Goal: Information Seeking & Learning: Find contact information

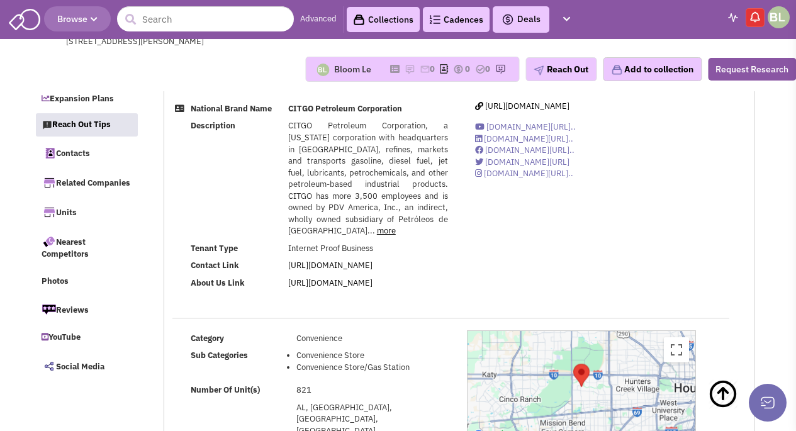
select select
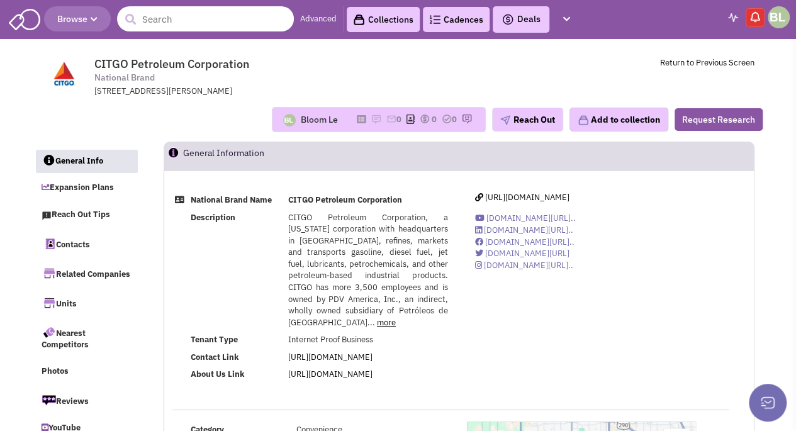
click at [223, 16] on input "text" at bounding box center [205, 18] width 177 height 25
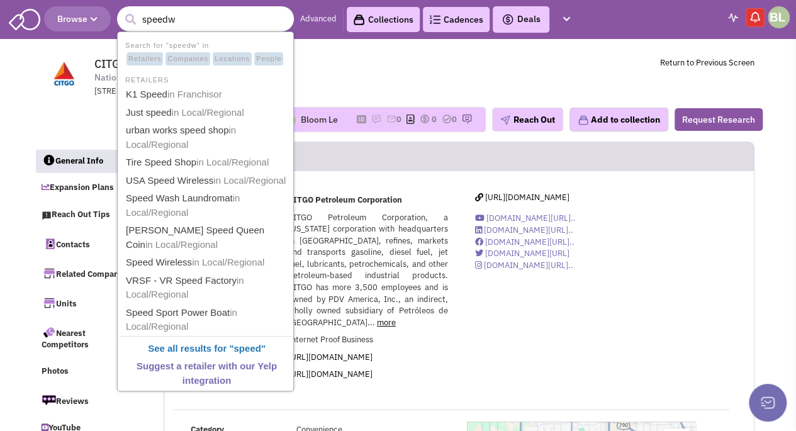
type input "speedwa"
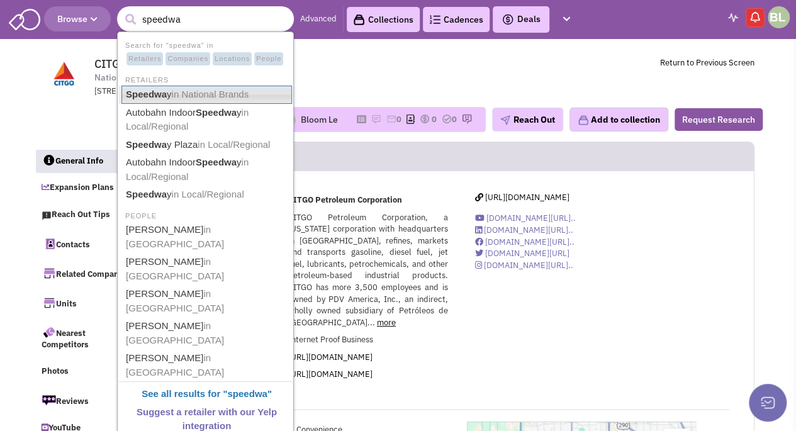
click at [224, 99] on span "in National Brands" at bounding box center [210, 94] width 77 height 11
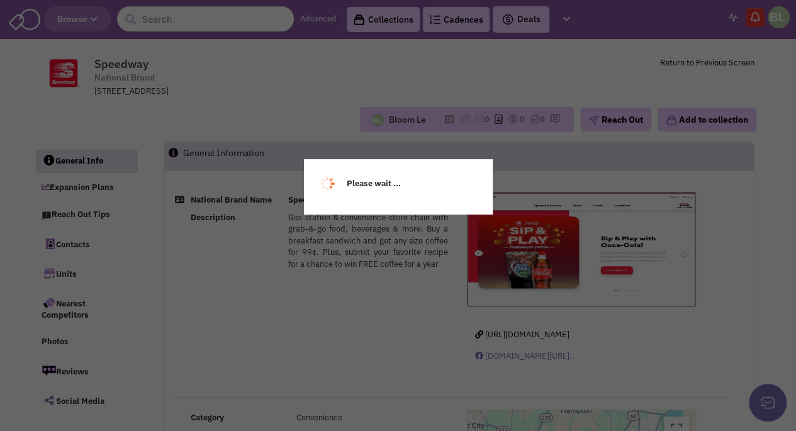
select select
click at [256, 276] on div "Please wait ..." at bounding box center [398, 215] width 796 height 431
select select
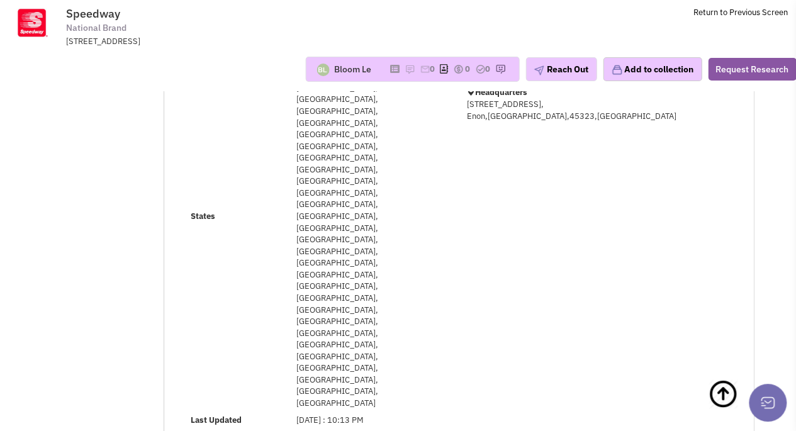
scroll to position [378, 0]
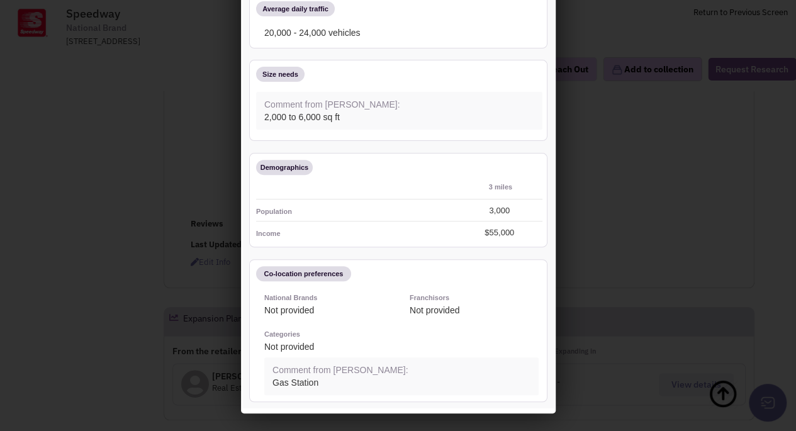
scroll to position [0, 0]
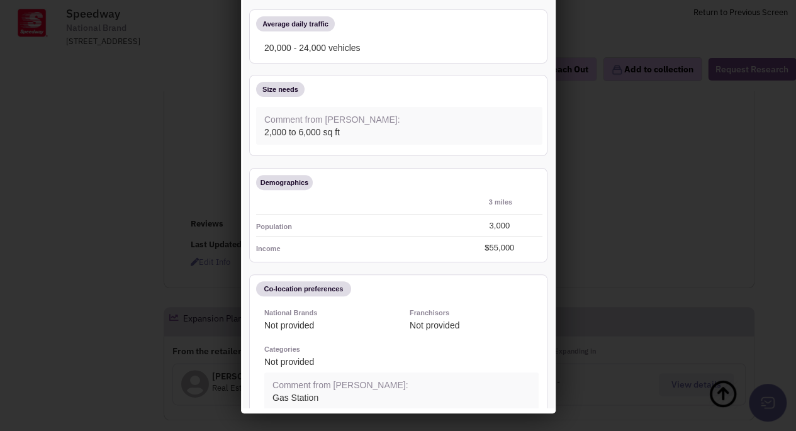
click at [88, 222] on div at bounding box center [398, 215] width 796 height 431
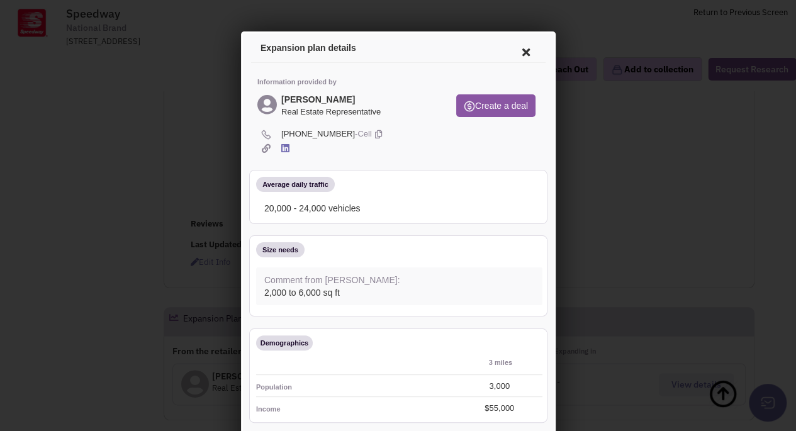
click at [519, 48] on icon at bounding box center [523, 50] width 26 height 30
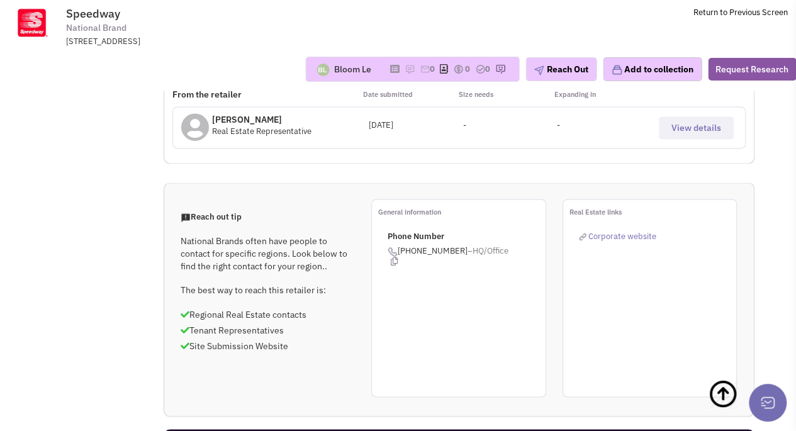
scroll to position [881, 0]
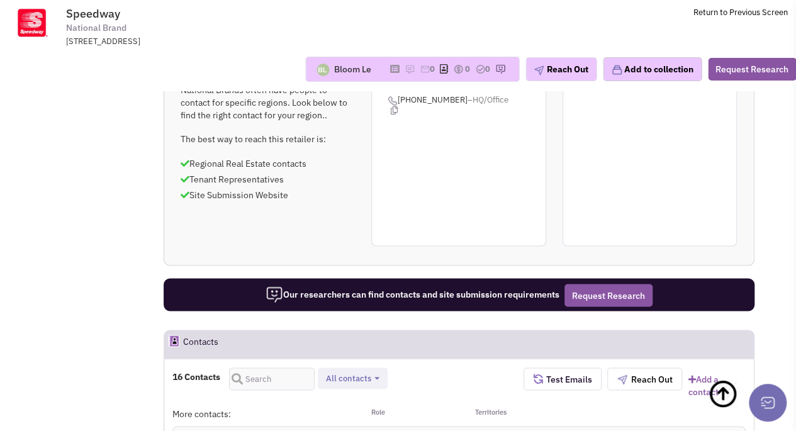
scroll to position [1133, 0]
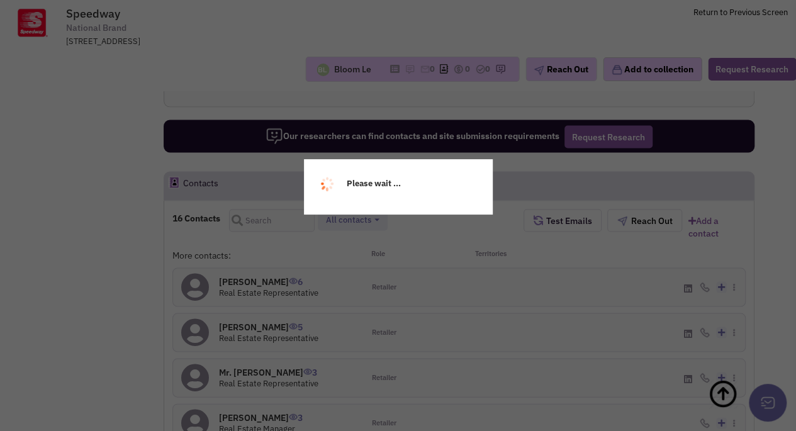
click at [106, 195] on div "Please wait ..." at bounding box center [398, 215] width 796 height 431
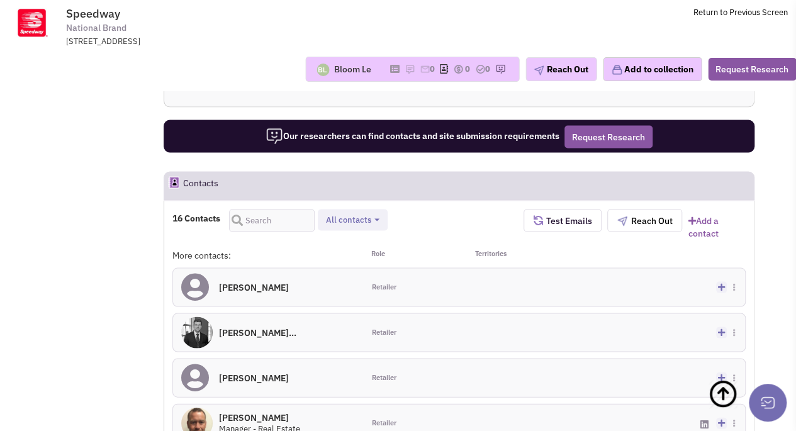
scroll to position [1007, 0]
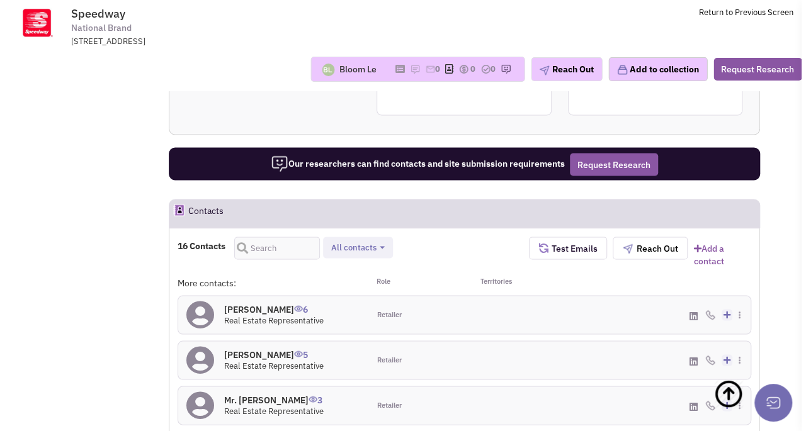
scroll to position [1196, 0]
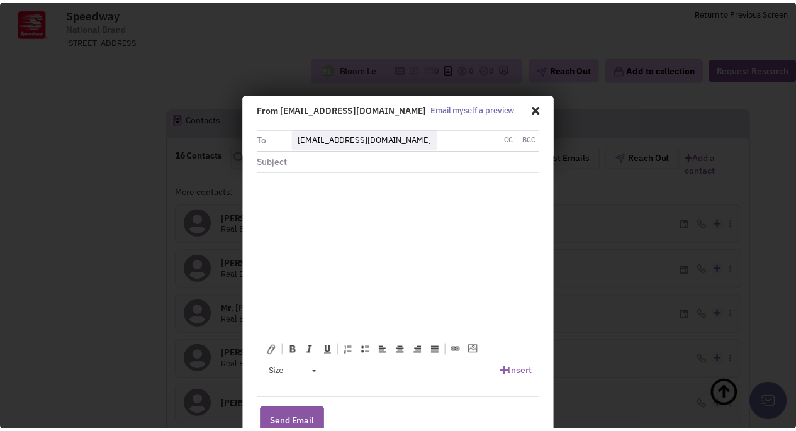
scroll to position [0, 0]
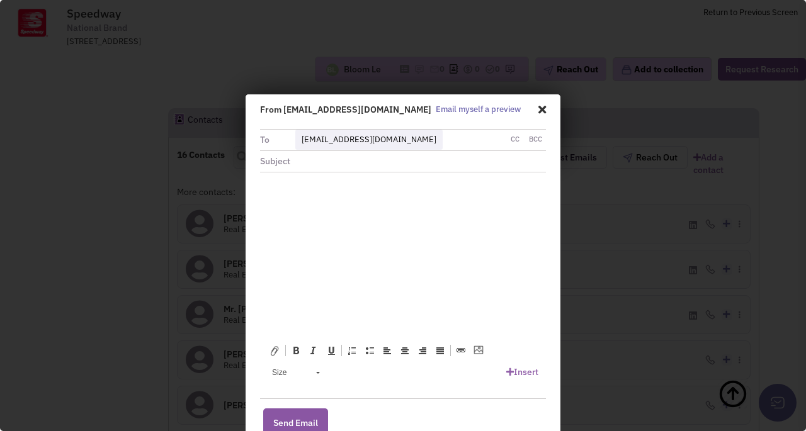
click at [539, 107] on span at bounding box center [540, 108] width 12 height 21
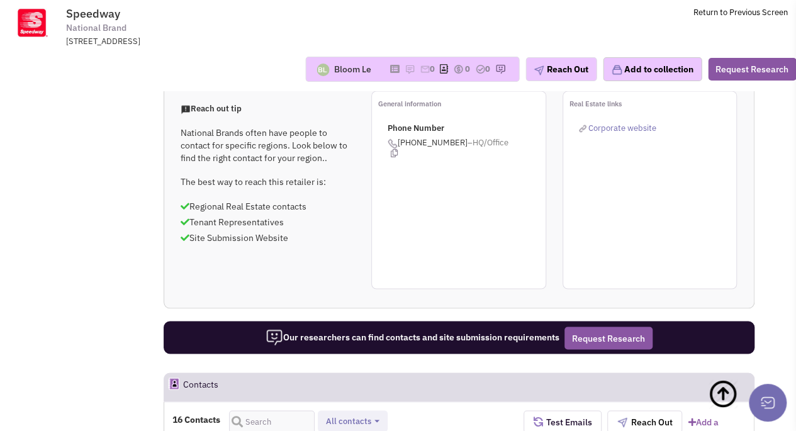
scroll to position [881, 0]
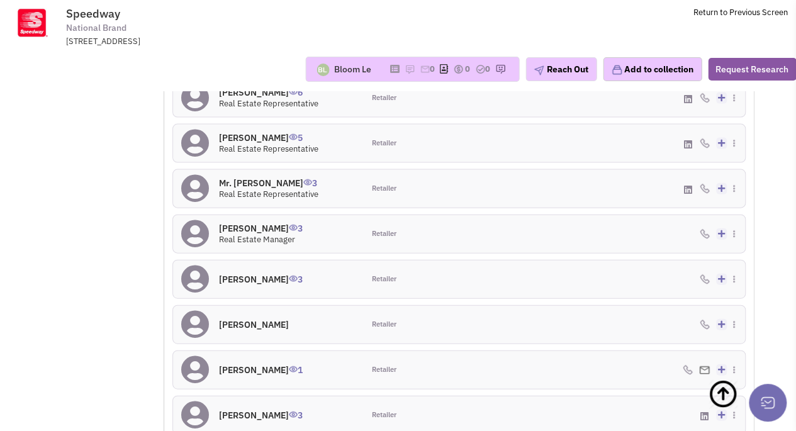
scroll to position [1259, 0]
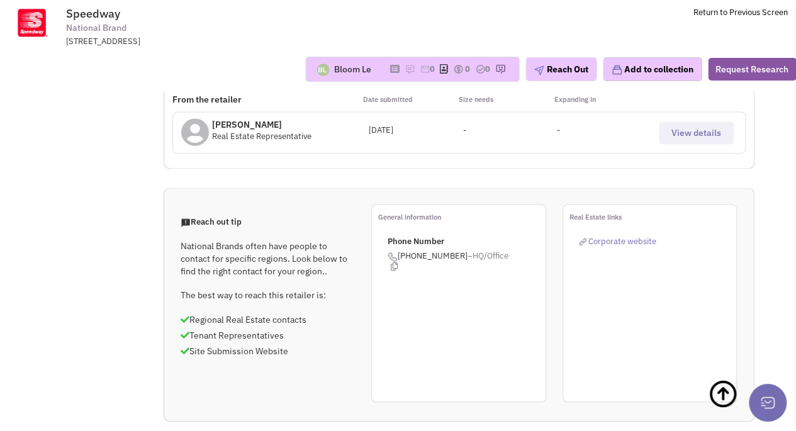
scroll to position [1070, 0]
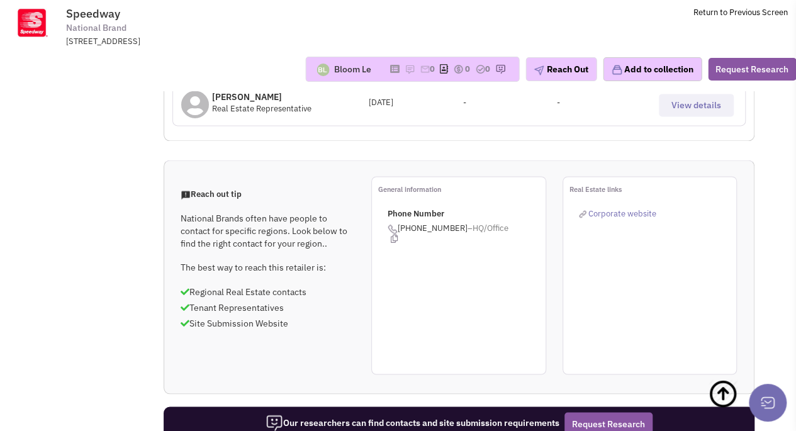
scroll to position [818, 0]
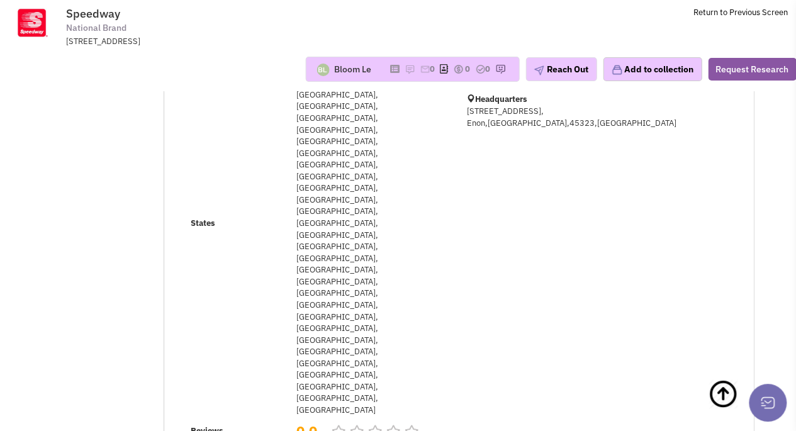
scroll to position [315, 0]
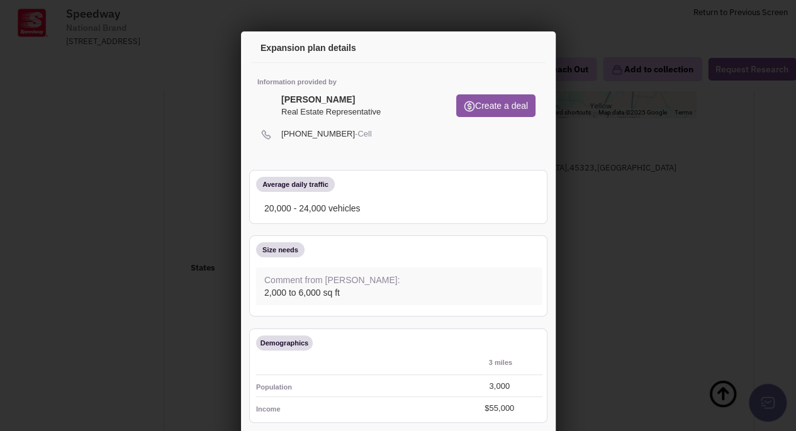
scroll to position [0, 0]
drag, startPoint x: 329, startPoint y: 96, endPoint x: 274, endPoint y: 98, distance: 54.2
click at [274, 98] on div "Rick Hughes Real Estate Representative" at bounding box center [346, 107] width 183 height 28
click at [432, 172] on div "Average daily traffic 20,000 - 24,000 vehicles" at bounding box center [396, 195] width 298 height 54
click at [282, 147] on icon at bounding box center [283, 146] width 8 height 9
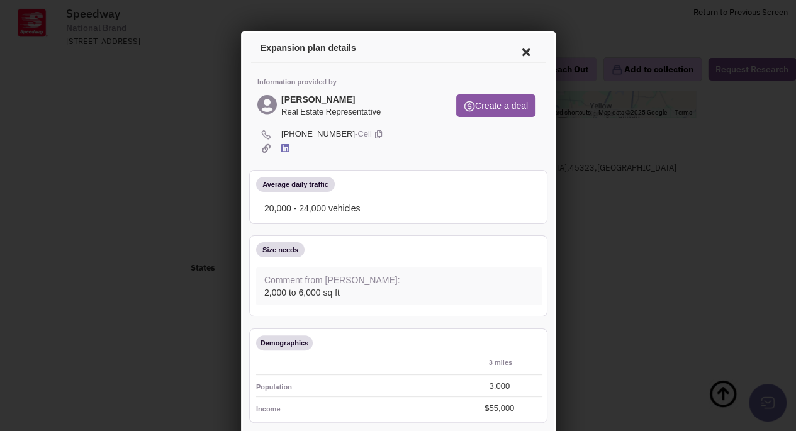
drag, startPoint x: 517, startPoint y: 49, endPoint x: 489, endPoint y: 76, distance: 38.7
click at [517, 49] on icon at bounding box center [523, 50] width 26 height 30
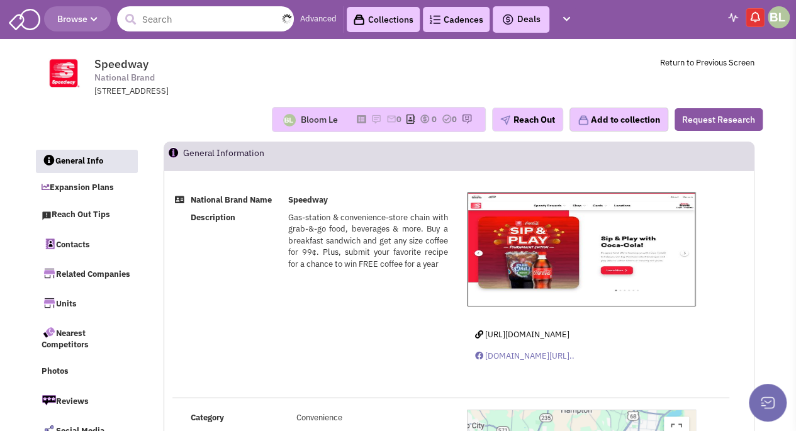
click at [185, 12] on input "text" at bounding box center [205, 18] width 177 height 25
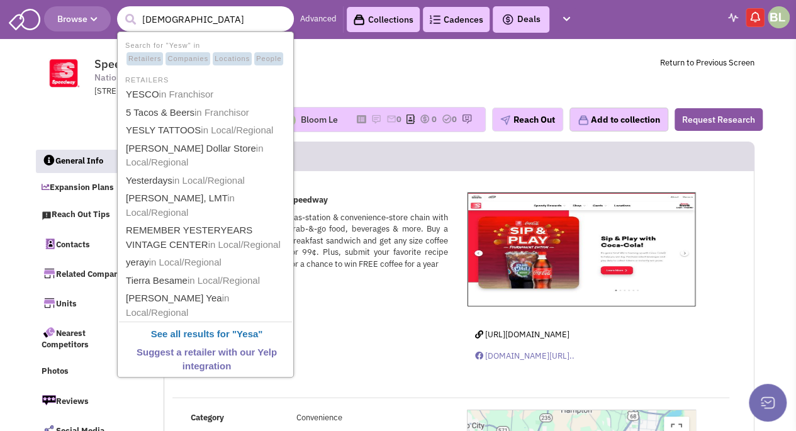
type input "Yesway"
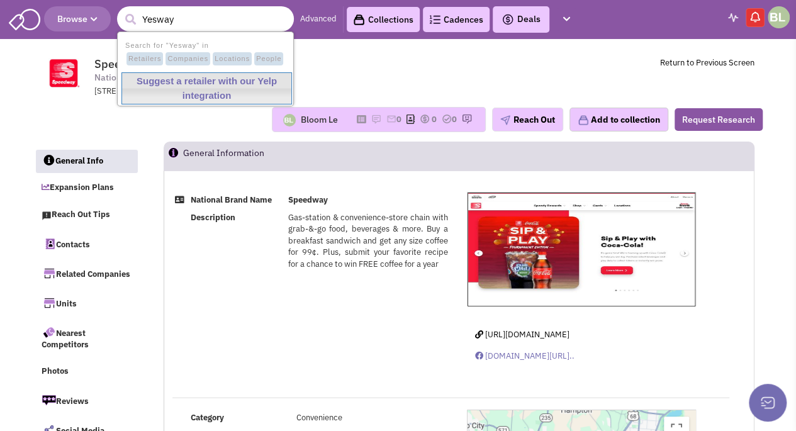
click at [148, 55] on span "Retailers" at bounding box center [145, 59] width 37 height 14
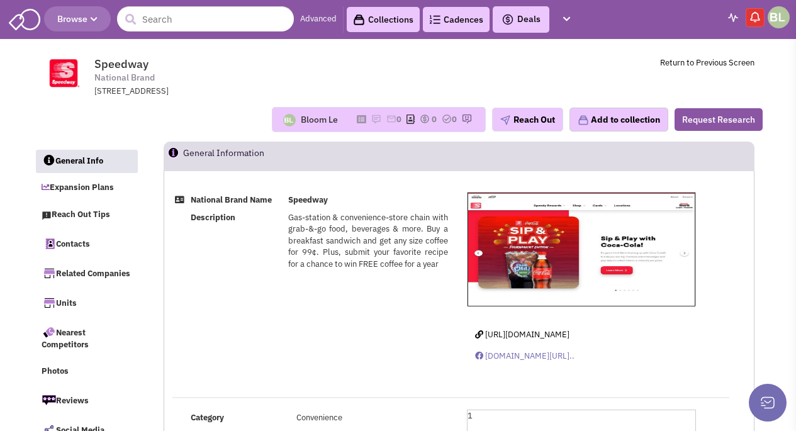
select select
